Goal: Task Accomplishment & Management: Use online tool/utility

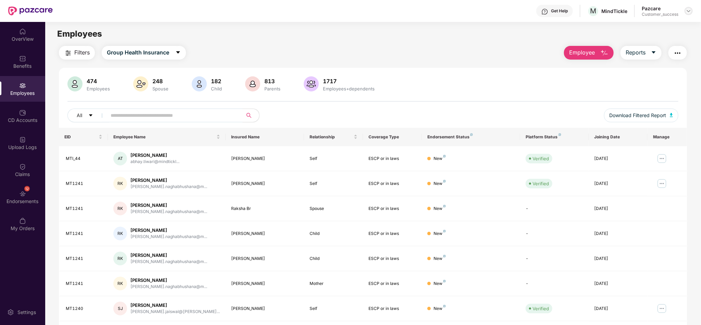
click at [688, 12] on img at bounding box center [688, 10] width 5 height 5
click at [664, 22] on div "Switch to partner view" at bounding box center [657, 26] width 89 height 13
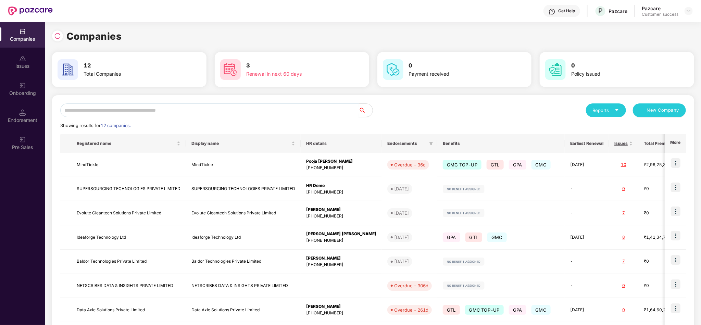
click at [314, 112] on input "text" at bounding box center [209, 110] width 299 height 14
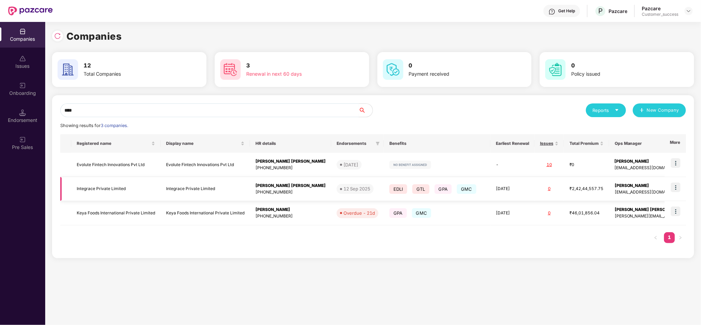
type input "****"
click at [674, 190] on img at bounding box center [676, 188] width 10 height 10
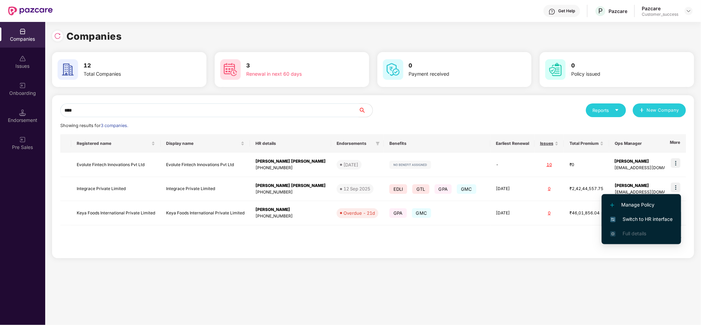
click at [650, 218] on span "Switch to HR interface" at bounding box center [641, 219] width 62 height 8
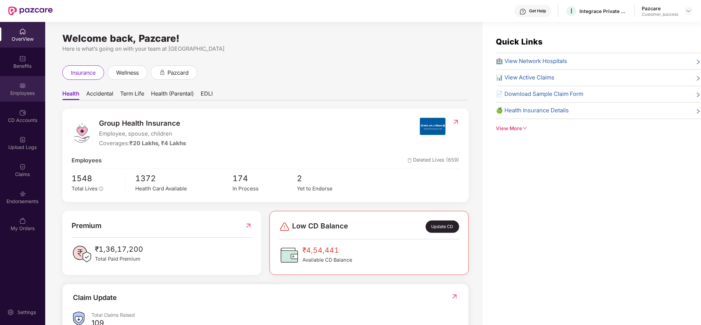
click at [23, 97] on div "Employees" at bounding box center [22, 89] width 45 height 26
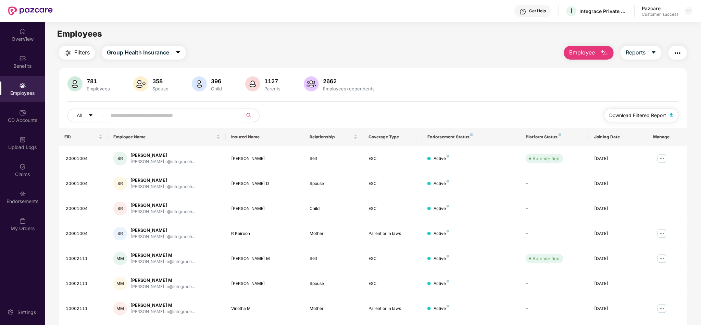
click at [640, 119] on span "Download Filtered Report" at bounding box center [638, 116] width 57 height 8
